Goal: Communication & Community: Share content

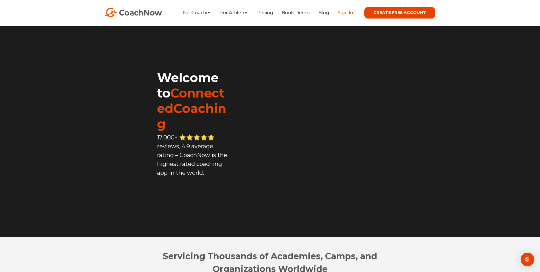
click at [350, 13] on link "Sign In" at bounding box center [345, 12] width 15 height 5
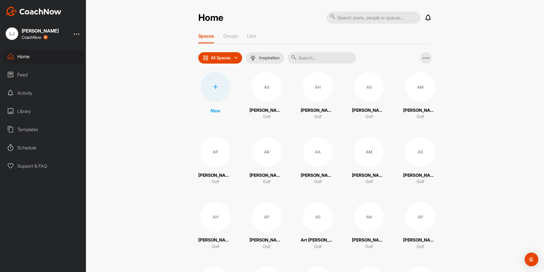
click at [315, 55] on input "text" at bounding box center [322, 57] width 68 height 11
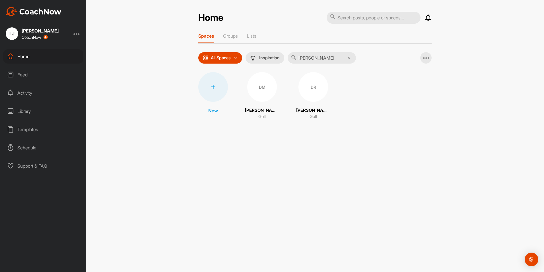
type input "[PERSON_NAME]"
click at [316, 102] on div "[PERSON_NAME] Golf" at bounding box center [313, 96] width 34 height 48
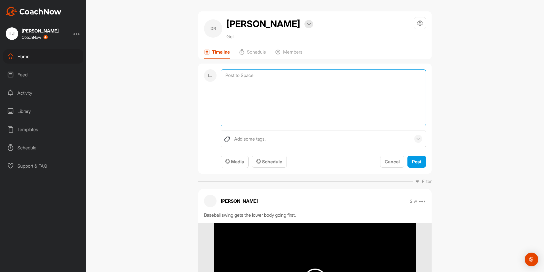
click at [246, 74] on textarea at bounding box center [323, 97] width 205 height 57
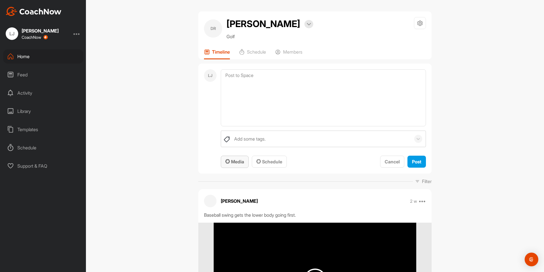
click at [234, 162] on span "Media" at bounding box center [235, 162] width 19 height 6
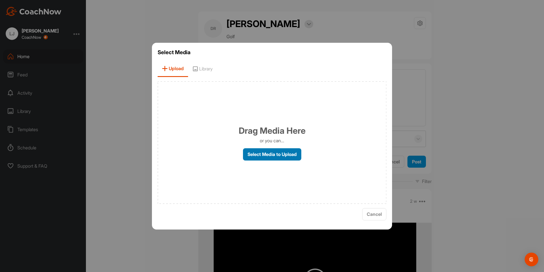
click at [267, 155] on label "Select Media to Upload" at bounding box center [272, 154] width 58 height 12
click at [0, 0] on input "Select Media to Upload" at bounding box center [0, 0] width 0 height 0
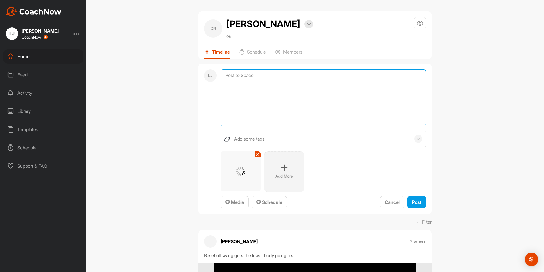
click at [253, 81] on textarea at bounding box center [323, 97] width 205 height 57
type textarea "Using our lower body to swing out on the down swing."
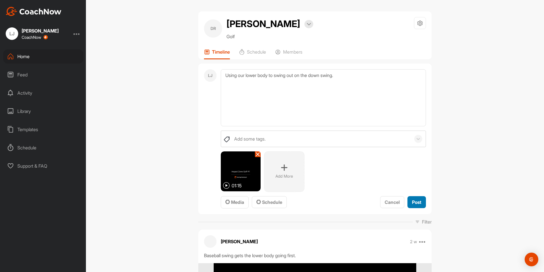
click at [416, 202] on span "Post" at bounding box center [416, 202] width 9 height 6
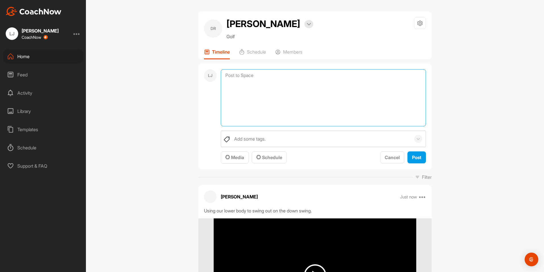
click at [242, 77] on textarea at bounding box center [323, 97] width 205 height 57
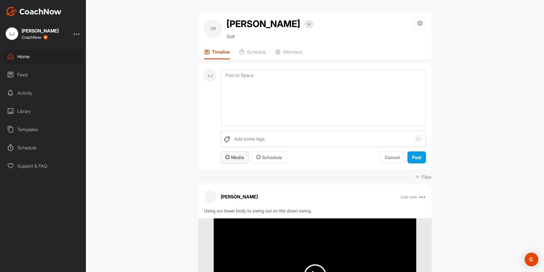
click at [239, 158] on span "Media" at bounding box center [235, 157] width 19 height 6
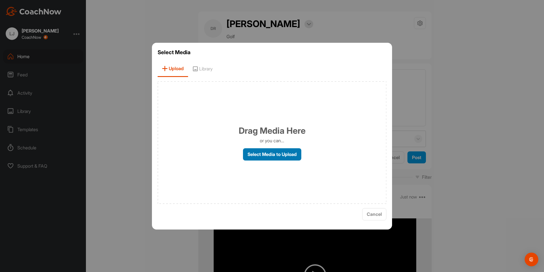
click at [257, 156] on label "Select Media to Upload" at bounding box center [272, 154] width 58 height 12
click at [0, 0] on input "Select Media to Upload" at bounding box center [0, 0] width 0 height 0
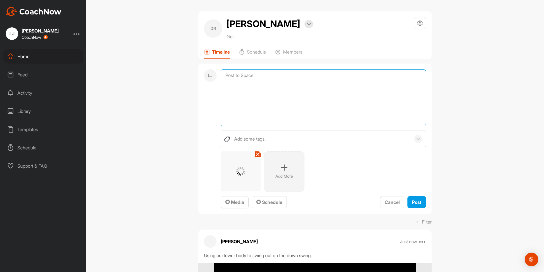
click at [258, 79] on textarea at bounding box center [323, 97] width 205 height 57
type textarea "Waist high drill."
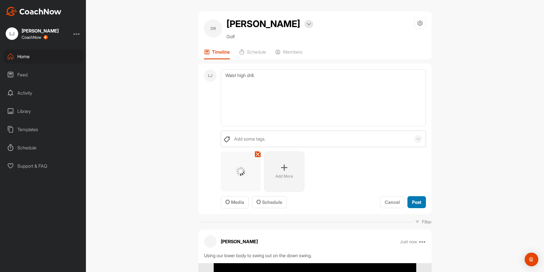
click at [412, 204] on span "Post" at bounding box center [416, 202] width 9 height 6
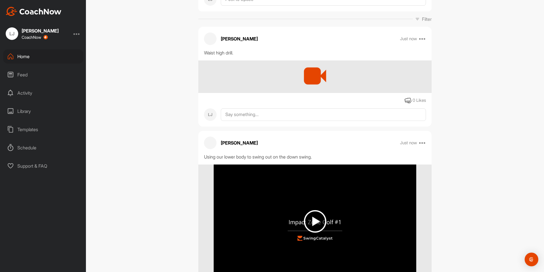
scroll to position [28, 0]
